Goal: Transaction & Acquisition: Purchase product/service

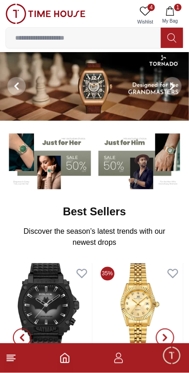
click at [146, 12] on icon at bounding box center [145, 11] width 11 height 11
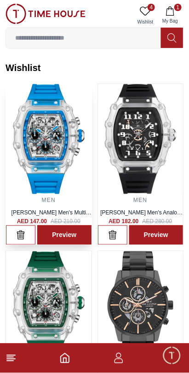
click at [47, 163] on img at bounding box center [49, 139] width 86 height 110
click at [134, 172] on img at bounding box center [141, 139] width 86 height 110
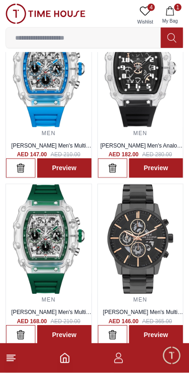
scroll to position [67, 0]
